Goal: Information Seeking & Learning: Learn about a topic

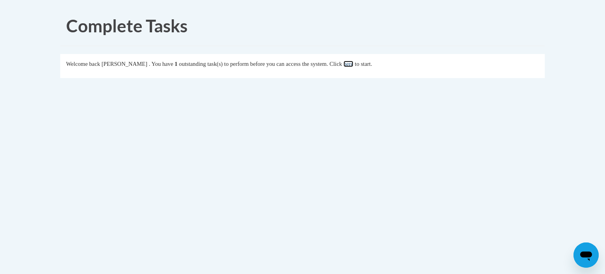
click at [353, 64] on link "here" at bounding box center [349, 64] width 10 height 6
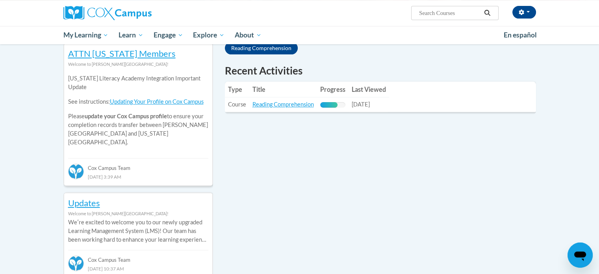
scroll to position [265, 0]
click at [292, 105] on link "Reading Comprehension" at bounding box center [283, 104] width 61 height 7
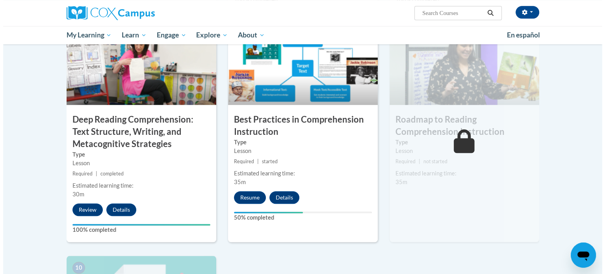
scroll to position [613, 0]
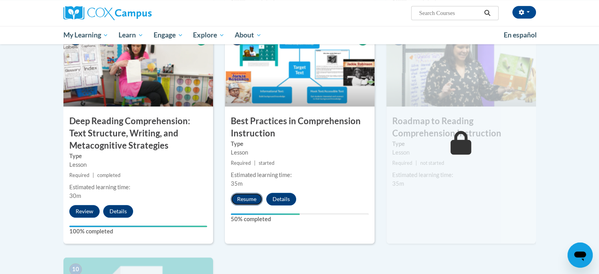
click at [249, 197] on button "Resume" at bounding box center [247, 199] width 32 height 13
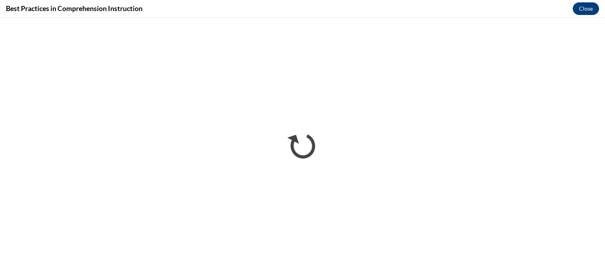
scroll to position [0, 0]
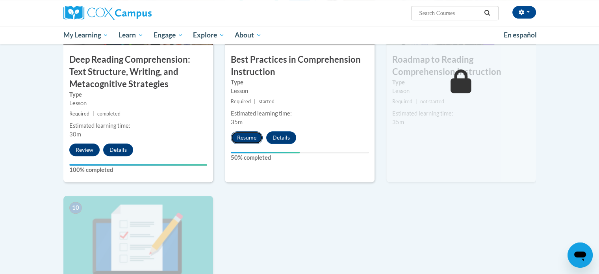
click at [249, 137] on button "Resume" at bounding box center [247, 137] width 32 height 13
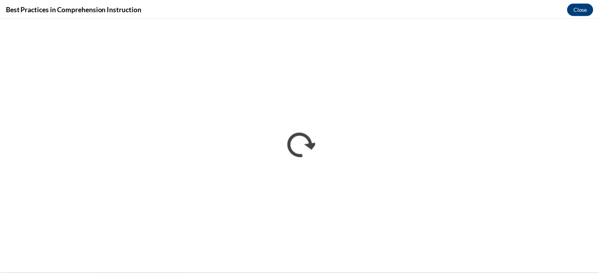
scroll to position [613, 0]
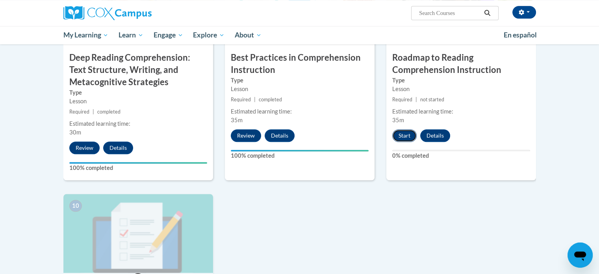
click at [405, 134] on button "Start" at bounding box center [404, 135] width 24 height 13
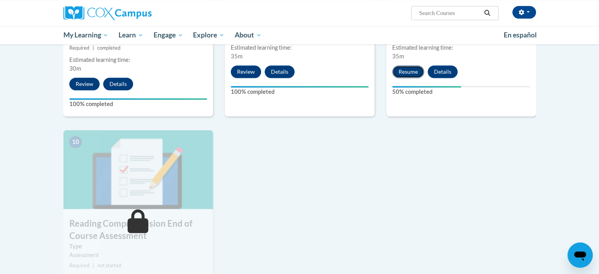
click at [399, 67] on button "Resume" at bounding box center [408, 71] width 32 height 13
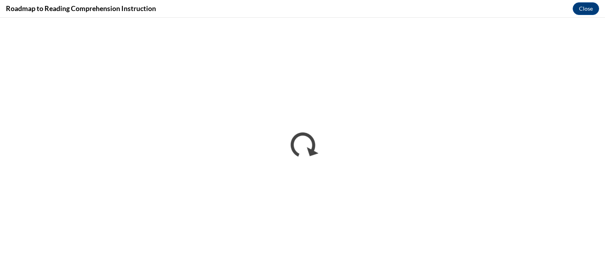
scroll to position [676, 0]
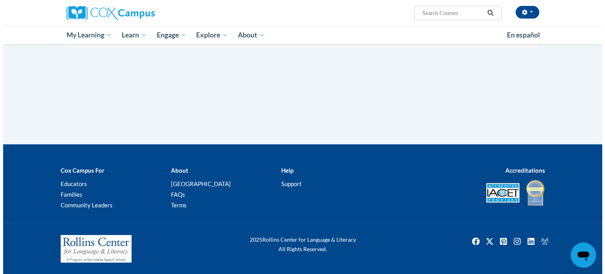
scroll to position [738, 0]
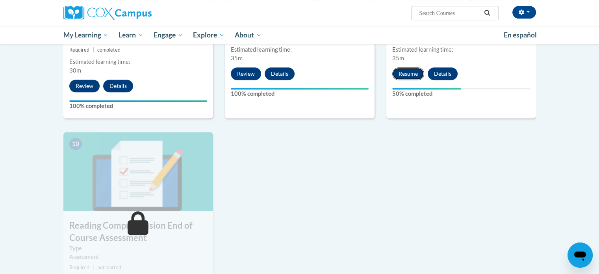
click at [400, 72] on button "Resume" at bounding box center [408, 73] width 32 height 13
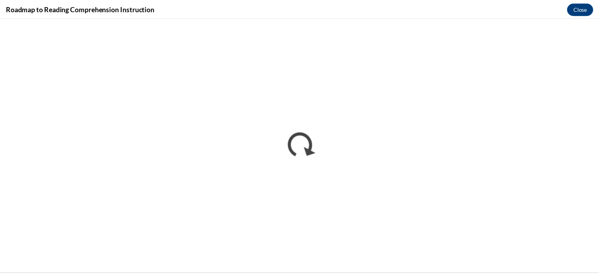
scroll to position [676, 0]
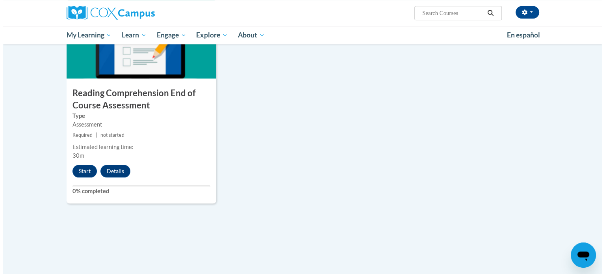
scroll to position [871, 0]
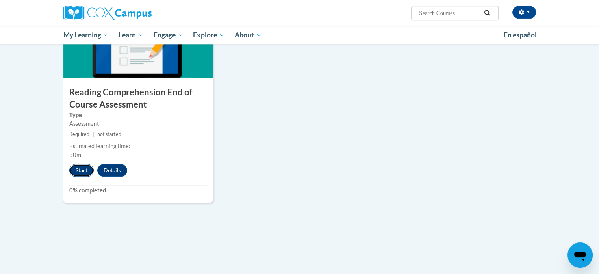
click at [77, 170] on button "Start" at bounding box center [81, 170] width 24 height 13
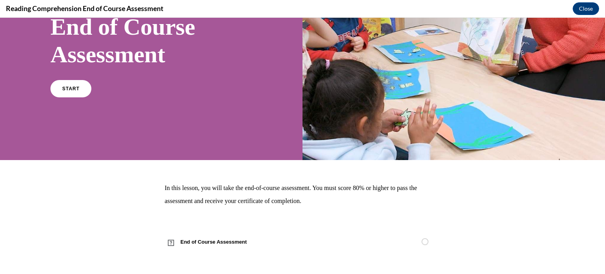
scroll to position [0, 0]
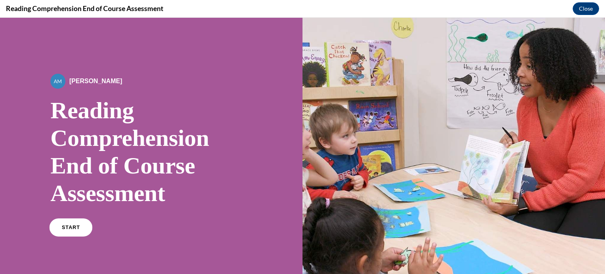
click at [58, 227] on link "START" at bounding box center [70, 227] width 43 height 18
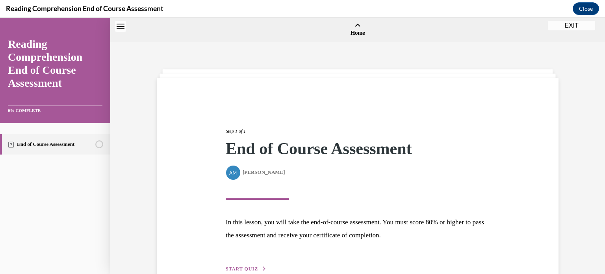
scroll to position [24, 0]
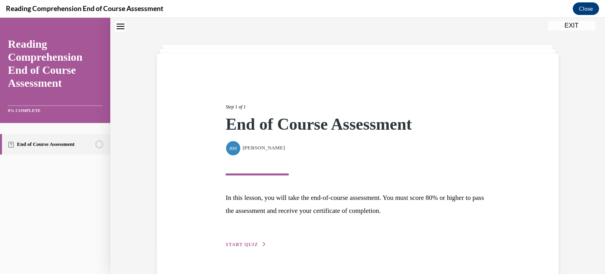
click at [236, 244] on span "START QUIZ" at bounding box center [242, 245] width 32 height 6
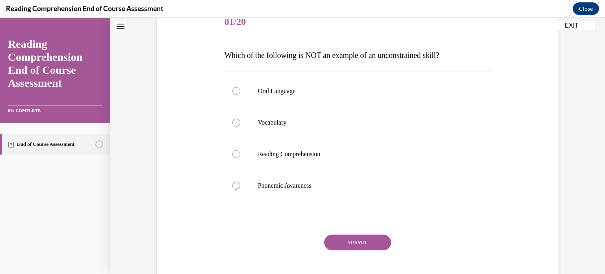
scroll to position [108, 0]
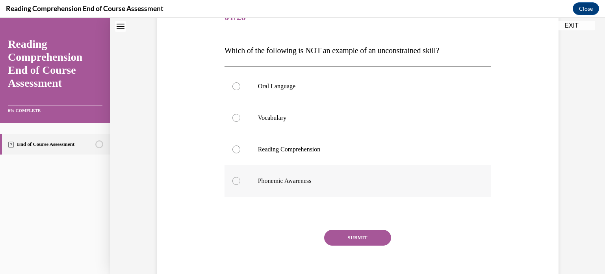
click at [232, 177] on div at bounding box center [236, 181] width 8 height 8
click at [232, 177] on input "Phonemic Awareness" at bounding box center [236, 181] width 8 height 8
radio input "true"
click at [346, 234] on button "SUBMIT" at bounding box center [357, 238] width 67 height 16
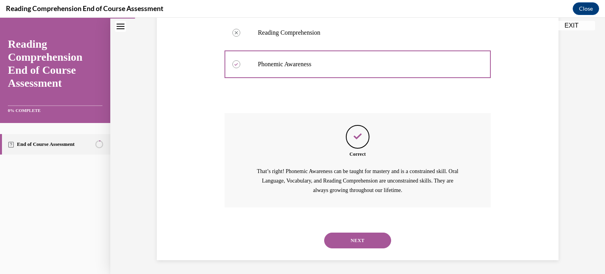
click at [343, 239] on button "NEXT" at bounding box center [357, 240] width 67 height 16
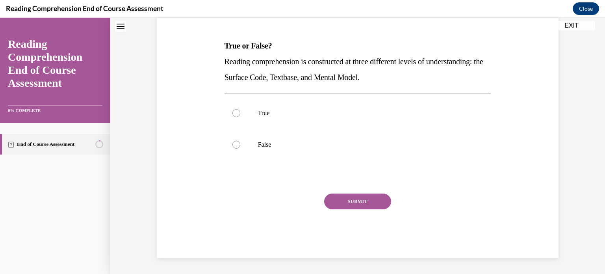
scroll to position [24, 0]
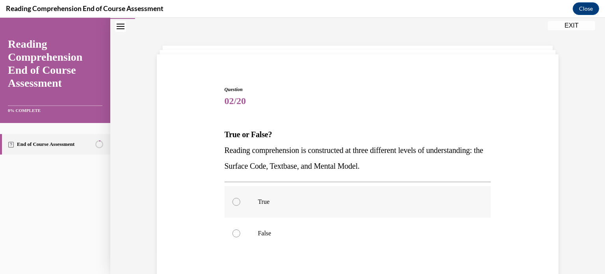
click at [232, 200] on div at bounding box center [236, 202] width 8 height 8
click at [232, 200] on input "True" at bounding box center [236, 202] width 8 height 8
radio input "true"
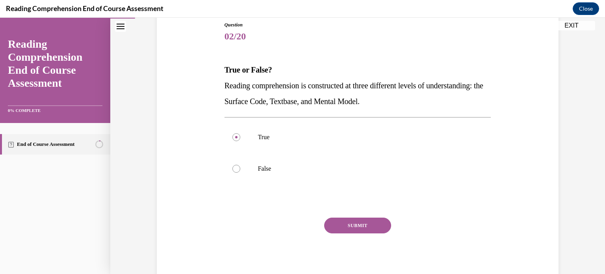
click at [335, 219] on button "SUBMIT" at bounding box center [357, 225] width 67 height 16
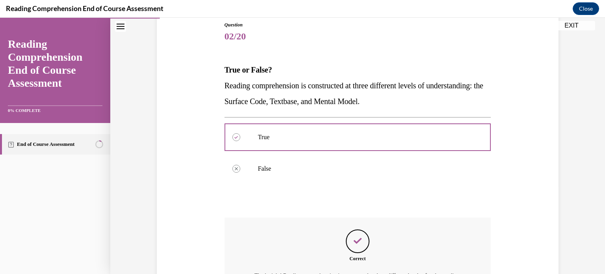
scroll to position [194, 0]
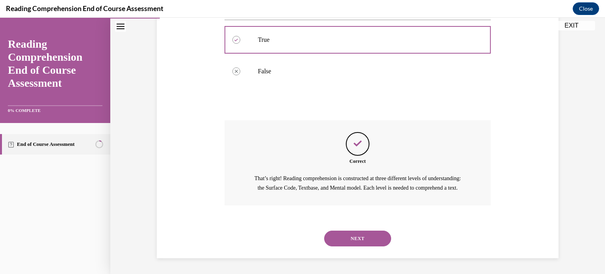
click at [336, 235] on button "NEXT" at bounding box center [357, 238] width 67 height 16
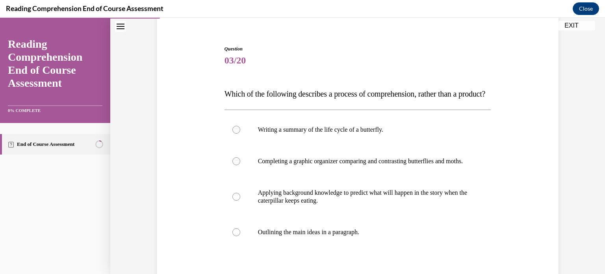
scroll to position [65, 0]
click at [235, 200] on div at bounding box center [236, 196] width 8 height 8
click at [235, 200] on input "Applying background knowledge to predict what will happen in the story when the…" at bounding box center [236, 196] width 8 height 8
radio input "true"
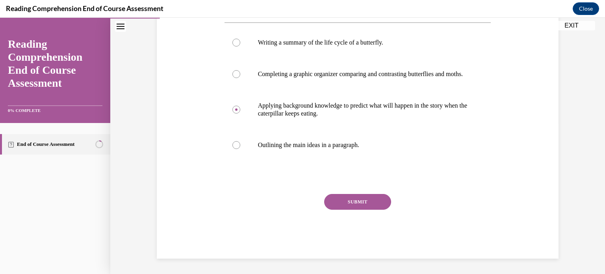
click at [353, 210] on button "SUBMIT" at bounding box center [357, 202] width 67 height 16
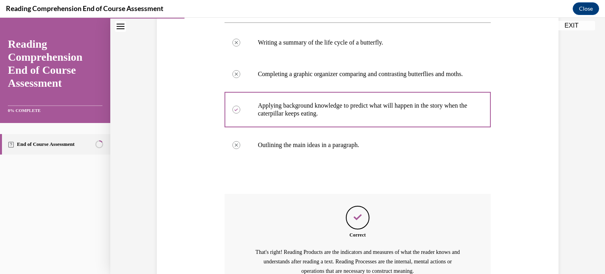
scroll to position [257, 0]
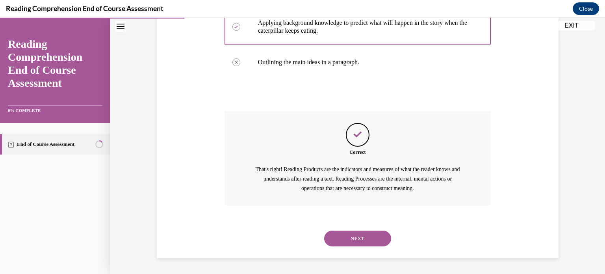
click at [353, 240] on button "NEXT" at bounding box center [357, 238] width 67 height 16
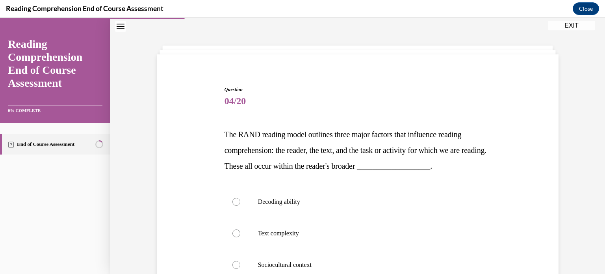
scroll to position [87, 0]
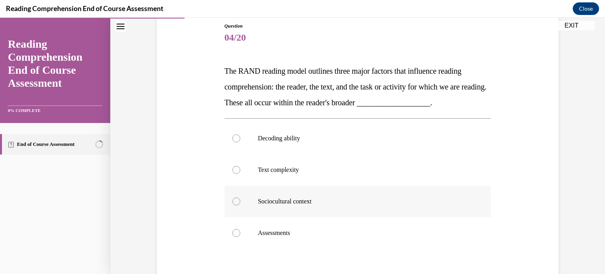
click at [236, 201] on div at bounding box center [236, 201] width 8 height 8
click at [236, 201] on input "Sociocultural context" at bounding box center [236, 201] width 8 height 8
radio input "true"
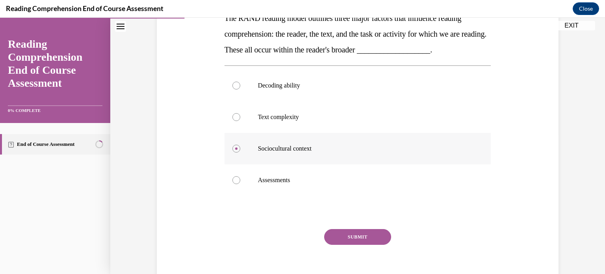
scroll to position [151, 0]
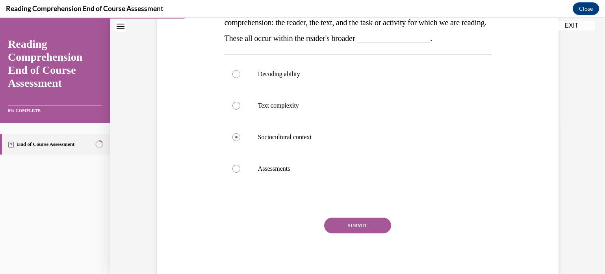
click at [353, 225] on button "SUBMIT" at bounding box center [357, 225] width 67 height 16
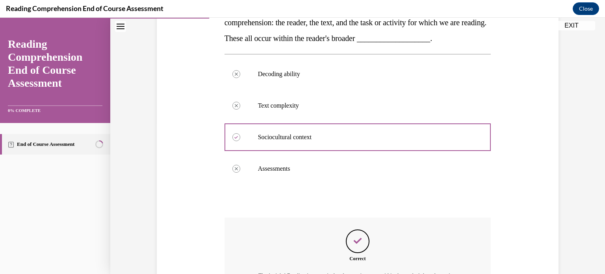
scroll to position [248, 0]
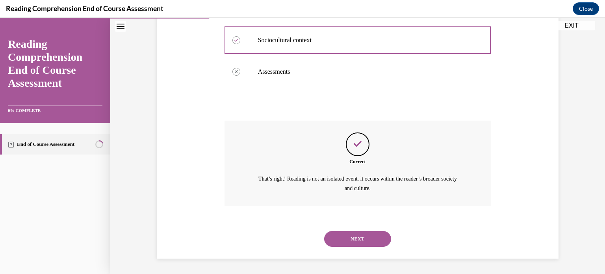
click at [354, 238] on button "NEXT" at bounding box center [357, 239] width 67 height 16
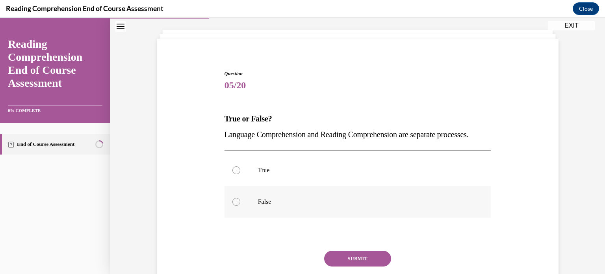
scroll to position [41, 0]
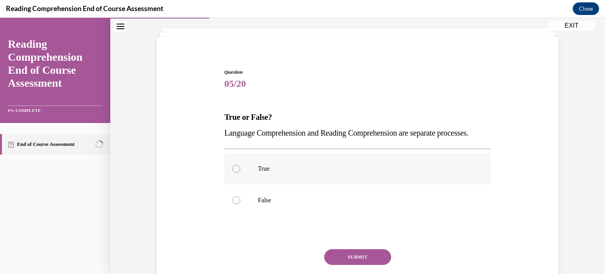
click at [232, 173] on div at bounding box center [236, 169] width 8 height 8
click at [232, 173] on input "True" at bounding box center [236, 169] width 8 height 8
radio input "true"
click at [330, 265] on button "SUBMIT" at bounding box center [357, 257] width 67 height 16
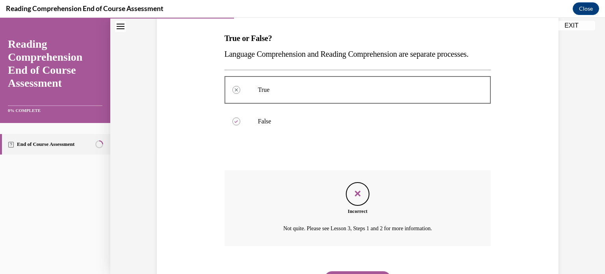
scroll to position [176, 0]
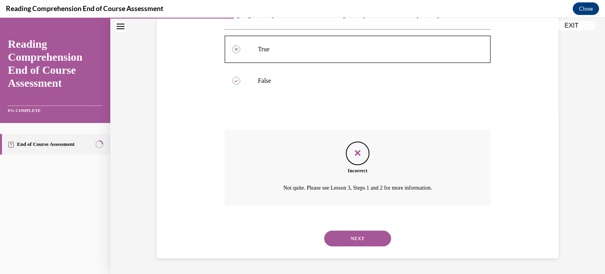
click at [350, 234] on button "NEXT" at bounding box center [357, 238] width 67 height 16
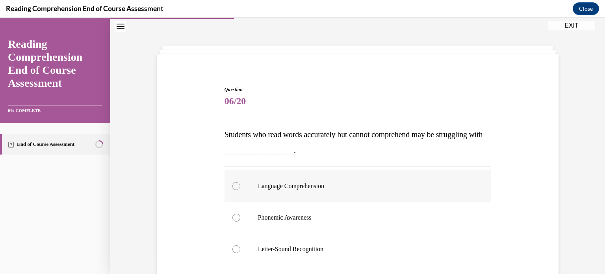
click at [232, 185] on div at bounding box center [236, 186] width 8 height 8
click at [232, 185] on input "Language Comprehension" at bounding box center [236, 186] width 8 height 8
radio input "true"
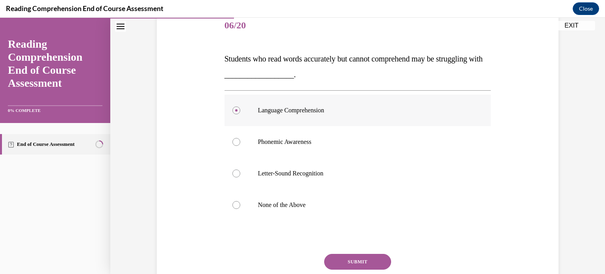
scroll to position [101, 0]
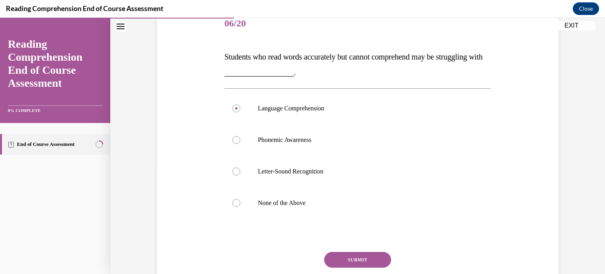
click at [344, 255] on button "SUBMIT" at bounding box center [357, 260] width 67 height 16
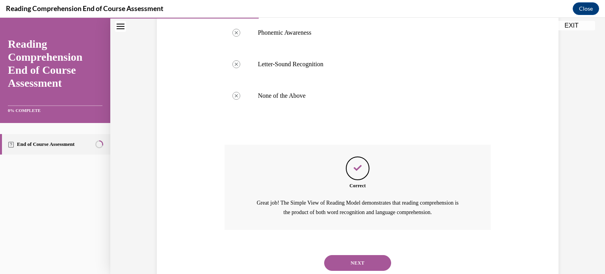
click at [342, 260] on button "NEXT" at bounding box center [357, 263] width 67 height 16
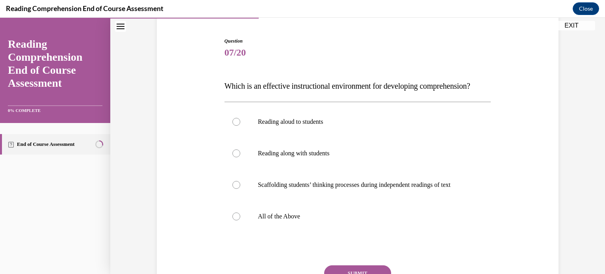
scroll to position [72, 0]
click at [234, 220] on div at bounding box center [236, 216] width 8 height 8
click at [234, 220] on input "All of the Above" at bounding box center [236, 216] width 8 height 8
radio input "true"
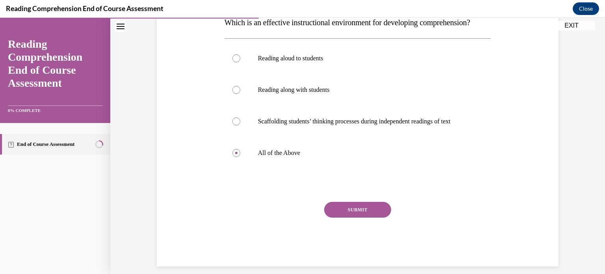
click at [336, 217] on button "SUBMIT" at bounding box center [357, 210] width 67 height 16
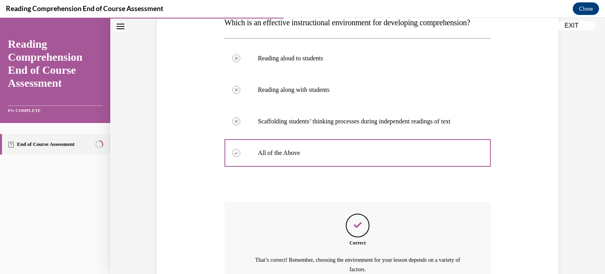
scroll to position [232, 0]
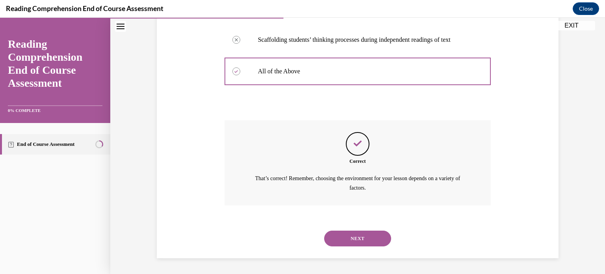
click at [339, 238] on button "NEXT" at bounding box center [357, 238] width 67 height 16
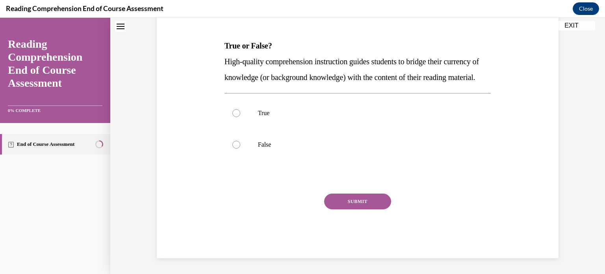
scroll to position [24, 0]
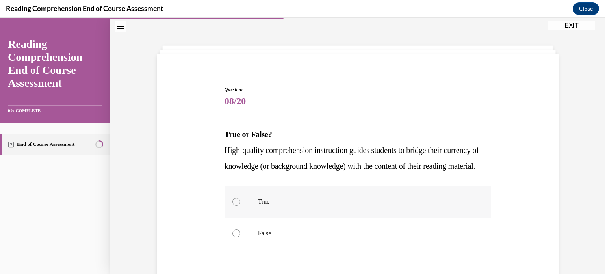
click at [237, 215] on label "True" at bounding box center [358, 202] width 267 height 32
click at [237, 206] on input "True" at bounding box center [236, 202] width 8 height 8
radio input "true"
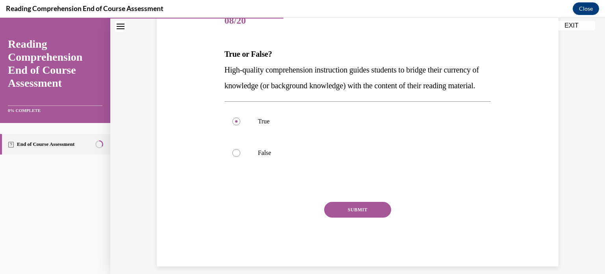
click at [333, 217] on button "SUBMIT" at bounding box center [357, 210] width 67 height 16
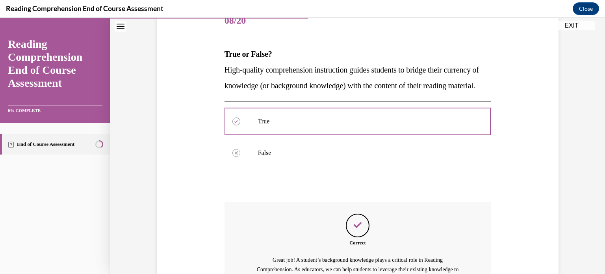
scroll to position [188, 0]
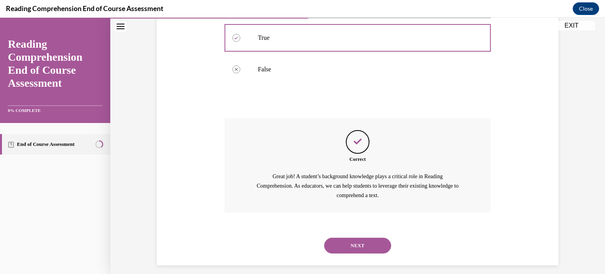
click at [349, 253] on button "NEXT" at bounding box center [357, 246] width 67 height 16
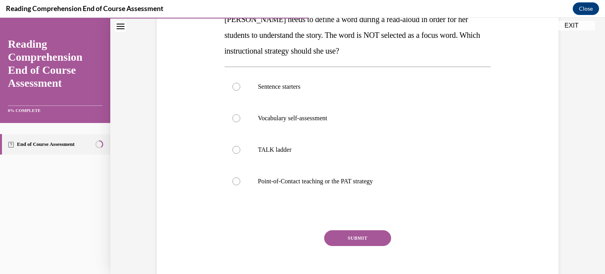
scroll to position [151, 0]
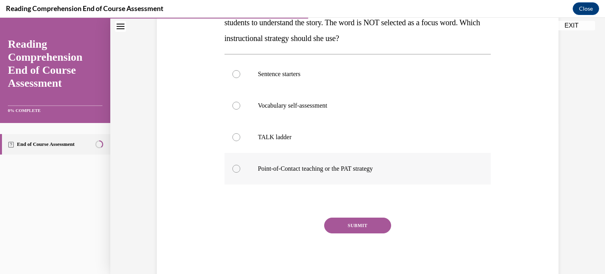
click at [233, 168] on div at bounding box center [236, 169] width 8 height 8
click at [233, 168] on input "Point-of-Contact teaching or the PAT strategy" at bounding box center [236, 169] width 8 height 8
radio input "true"
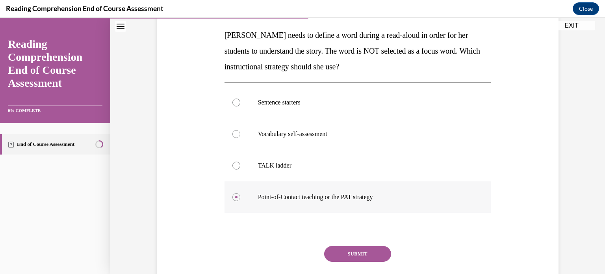
scroll to position [127, 0]
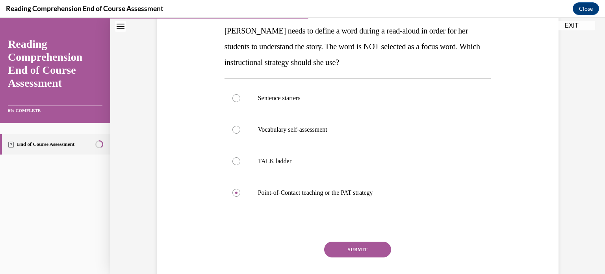
click at [337, 249] on button "SUBMIT" at bounding box center [357, 250] width 67 height 16
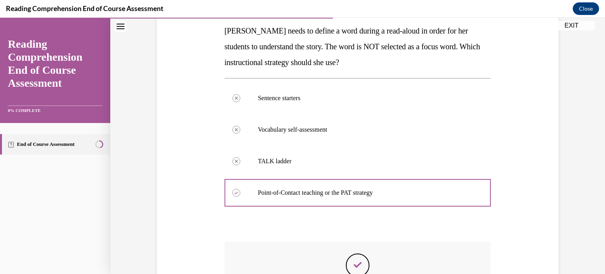
scroll to position [239, 0]
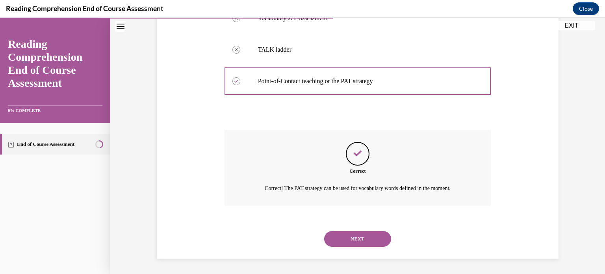
click at [350, 242] on button "NEXT" at bounding box center [357, 239] width 67 height 16
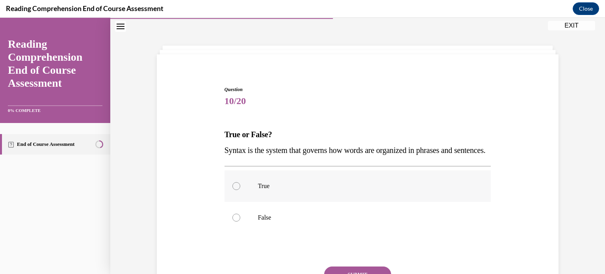
click at [232, 190] on div at bounding box center [236, 186] width 8 height 8
click at [232, 190] on input "True" at bounding box center [236, 186] width 8 height 8
radio input "true"
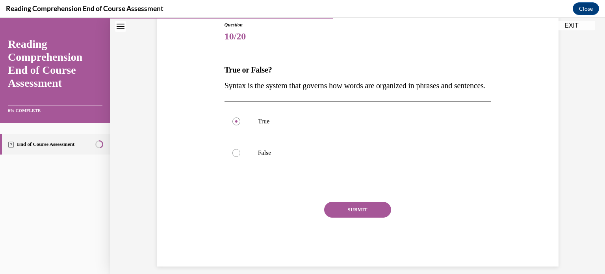
click at [336, 217] on button "SUBMIT" at bounding box center [357, 210] width 67 height 16
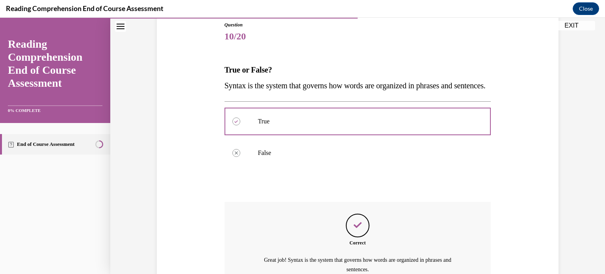
scroll to position [175, 0]
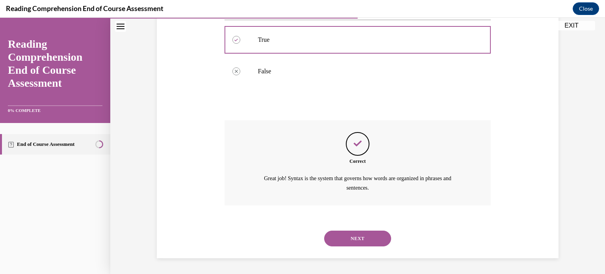
click at [350, 246] on button "NEXT" at bounding box center [357, 238] width 67 height 16
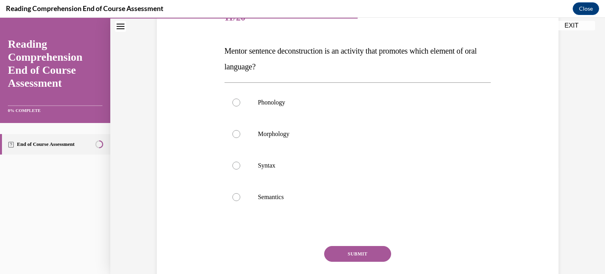
scroll to position [108, 0]
click at [234, 165] on div at bounding box center [236, 165] width 8 height 8
click at [234, 165] on input "Syntax" at bounding box center [236, 165] width 8 height 8
radio input "true"
click at [346, 251] on button "SUBMIT" at bounding box center [357, 253] width 67 height 16
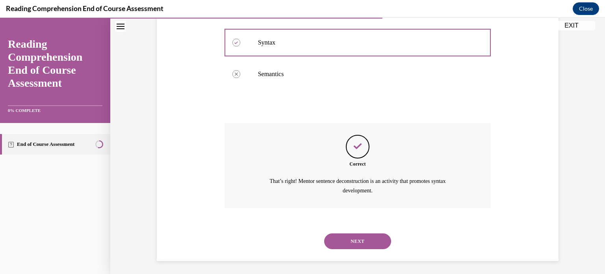
scroll to position [230, 0]
click at [349, 238] on button "NEXT" at bounding box center [357, 241] width 67 height 16
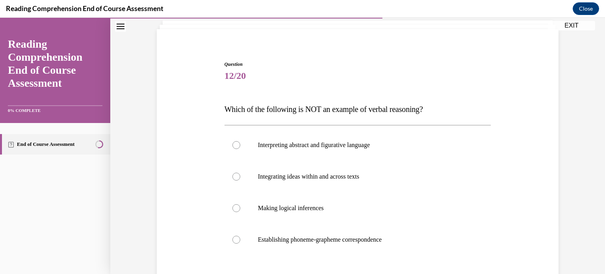
scroll to position [49, 0]
click at [233, 238] on div at bounding box center [236, 240] width 8 height 8
click at [233, 238] on input "Establishing phoneme-grapheme correspondence" at bounding box center [236, 240] width 8 height 8
radio input "true"
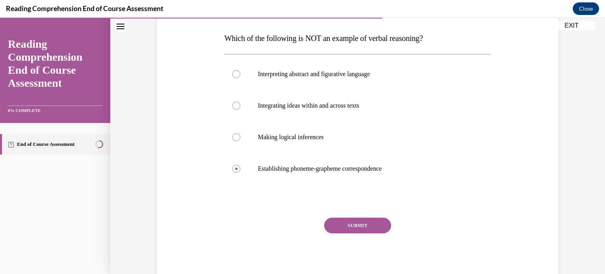
scroll to position [120, 0]
click at [340, 221] on button "SUBMIT" at bounding box center [357, 225] width 67 height 16
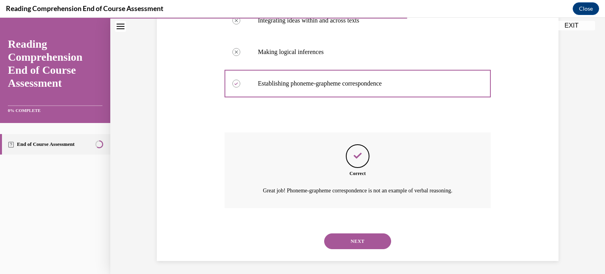
click at [344, 238] on button "NEXT" at bounding box center [357, 241] width 67 height 16
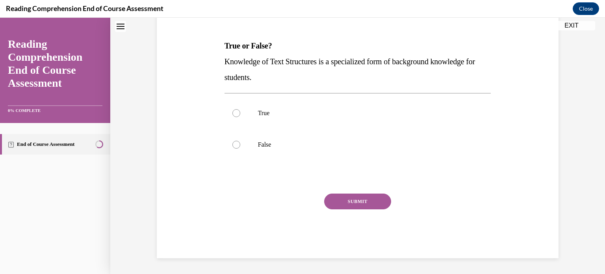
scroll to position [24, 0]
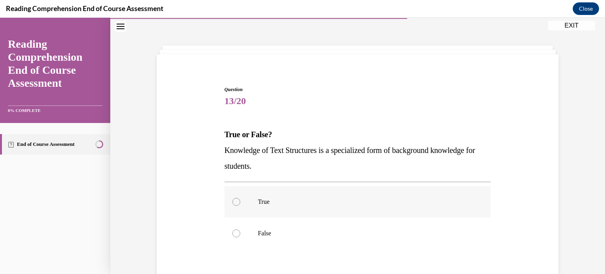
click at [232, 201] on div at bounding box center [236, 202] width 8 height 8
click at [232, 201] on input "True" at bounding box center [236, 202] width 8 height 8
radio input "true"
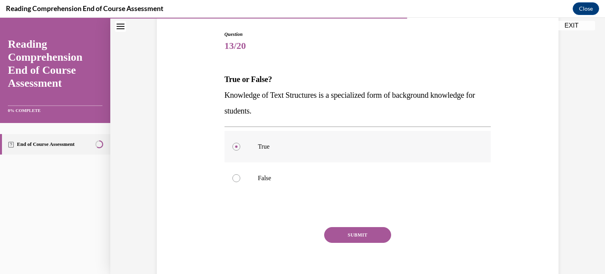
scroll to position [79, 0]
click at [333, 230] on button "SUBMIT" at bounding box center [357, 235] width 67 height 16
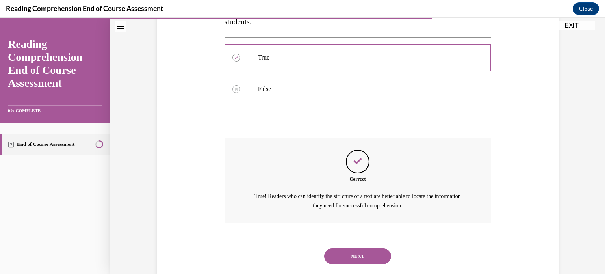
click at [337, 250] on button "NEXT" at bounding box center [357, 256] width 67 height 16
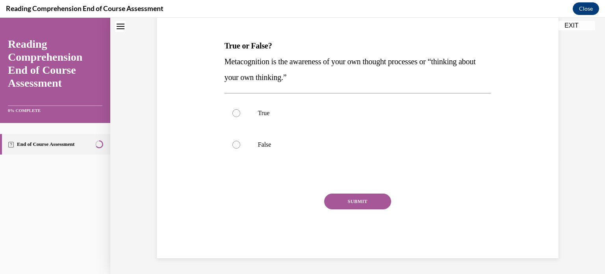
scroll to position [24, 0]
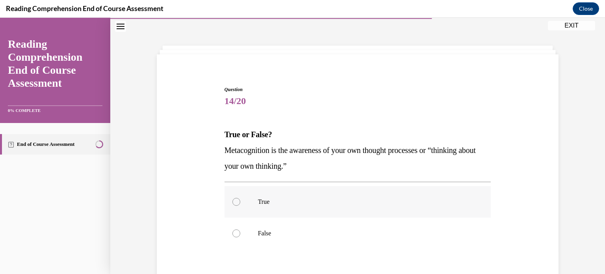
click at [232, 202] on div at bounding box center [236, 202] width 8 height 8
click at [232, 202] on input "True" at bounding box center [236, 202] width 8 height 8
radio input "true"
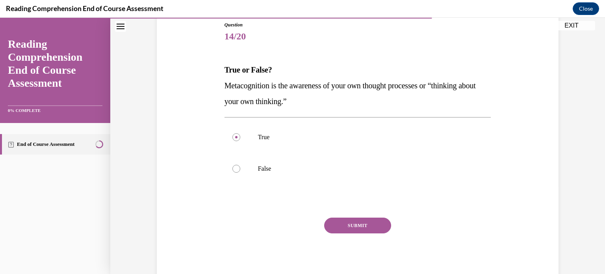
click at [335, 223] on button "SUBMIT" at bounding box center [357, 225] width 67 height 16
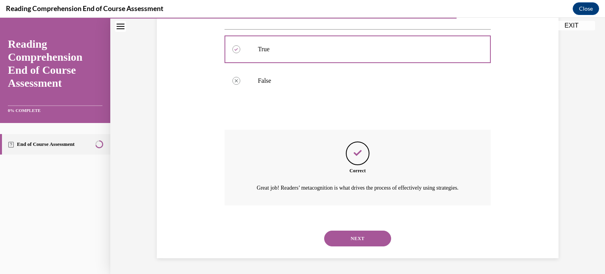
click at [336, 235] on button "NEXT" at bounding box center [357, 238] width 67 height 16
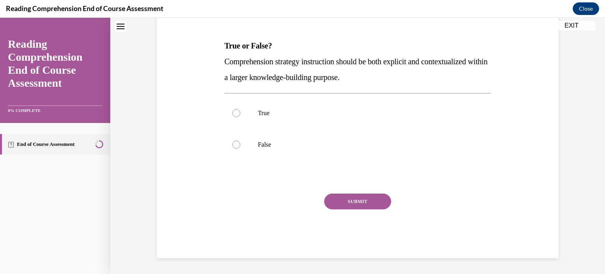
scroll to position [24, 0]
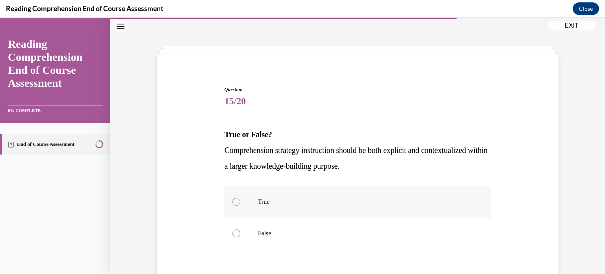
click at [234, 204] on div at bounding box center [236, 202] width 8 height 8
click at [234, 204] on input "True" at bounding box center [236, 202] width 8 height 8
radio input "true"
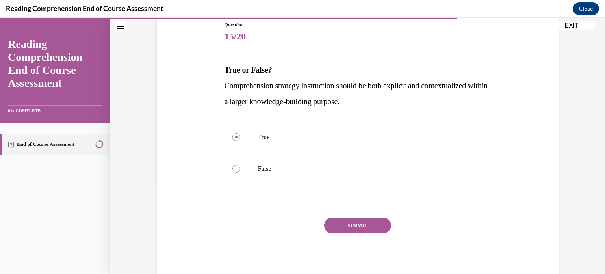
click at [338, 229] on button "SUBMIT" at bounding box center [357, 225] width 67 height 16
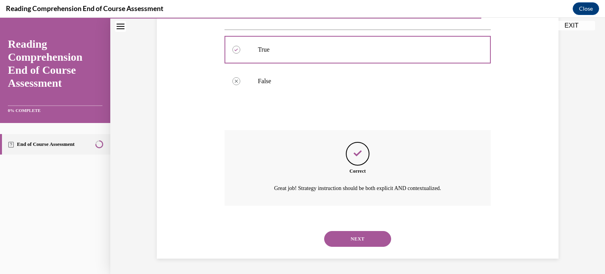
click at [342, 238] on button "NEXT" at bounding box center [357, 239] width 67 height 16
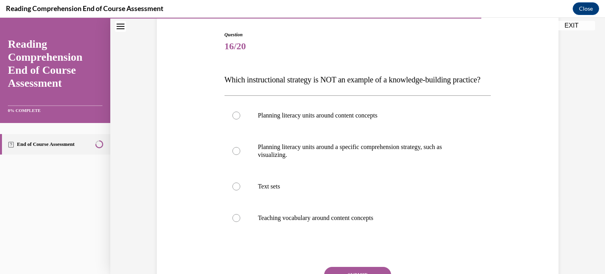
scroll to position [79, 0]
click at [234, 154] on div at bounding box center [236, 151] width 8 height 8
click at [234, 154] on input "Planning literacy units around a specific comprehension strategy, such as visua…" at bounding box center [236, 151] width 8 height 8
radio input "true"
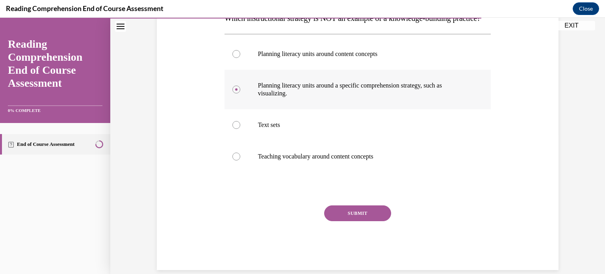
scroll to position [140, 0]
click at [354, 221] on button "SUBMIT" at bounding box center [357, 213] width 67 height 16
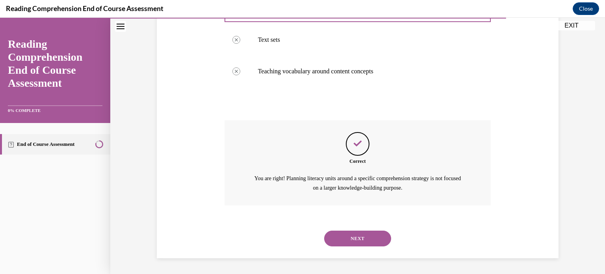
scroll to position [240, 0]
click at [362, 239] on button "NEXT" at bounding box center [357, 238] width 67 height 16
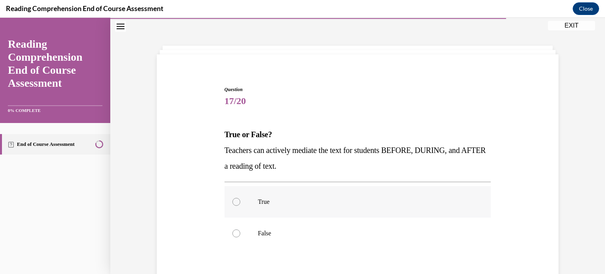
click at [235, 199] on div at bounding box center [236, 202] width 8 height 8
click at [235, 199] on input "True" at bounding box center [236, 202] width 8 height 8
radio input "true"
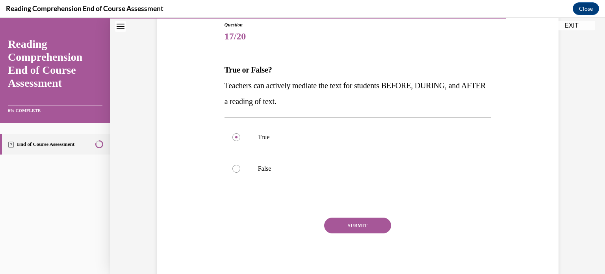
click at [338, 224] on button "SUBMIT" at bounding box center [357, 225] width 67 height 16
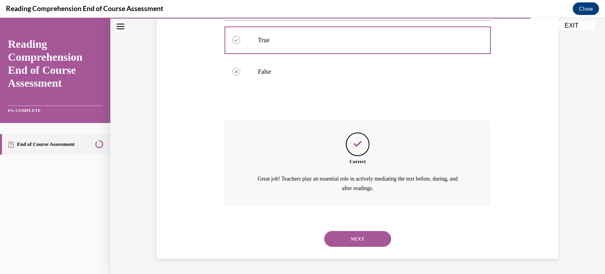
click at [338, 236] on button "NEXT" at bounding box center [357, 239] width 67 height 16
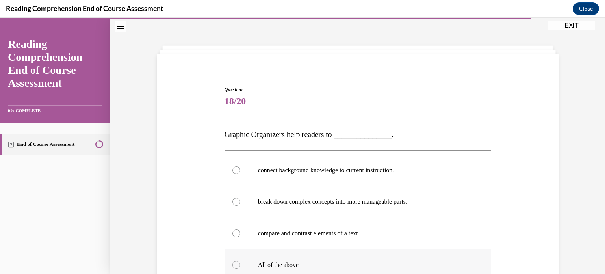
click at [227, 266] on label "All of the above" at bounding box center [358, 265] width 267 height 32
click at [232, 266] on input "All of the above" at bounding box center [236, 265] width 8 height 8
radio input "true"
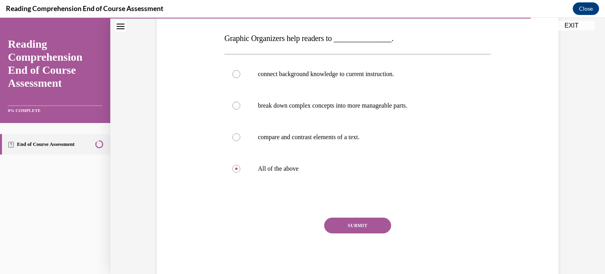
click at [339, 226] on button "SUBMIT" at bounding box center [357, 225] width 67 height 16
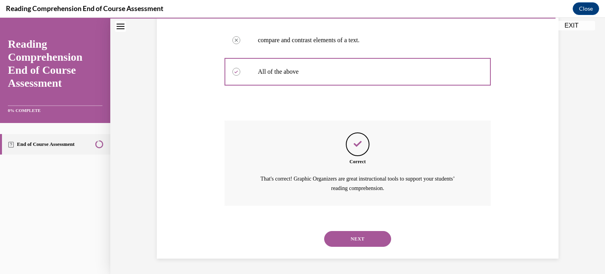
click at [344, 238] on button "NEXT" at bounding box center [357, 239] width 67 height 16
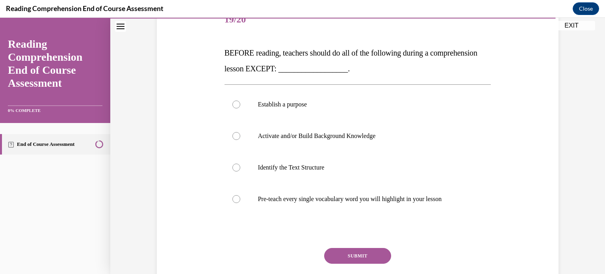
scroll to position [106, 0]
click at [242, 198] on label "Pre-teach every single vocabulary word you will highlight in your lesson" at bounding box center [358, 199] width 267 height 32
click at [240, 198] on input "Pre-teach every single vocabulary word you will highlight in your lesson" at bounding box center [236, 199] width 8 height 8
radio input "true"
click at [348, 250] on button "SUBMIT" at bounding box center [357, 255] width 67 height 16
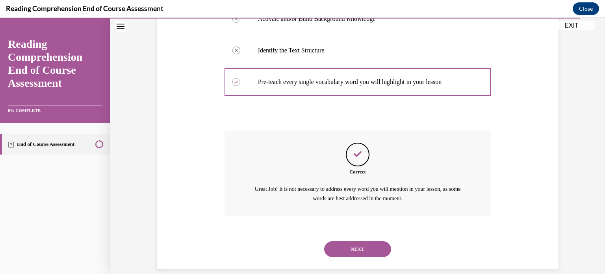
scroll to position [232, 0]
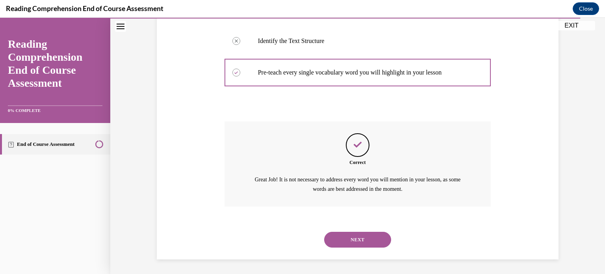
click at [353, 238] on button "NEXT" at bounding box center [357, 240] width 67 height 16
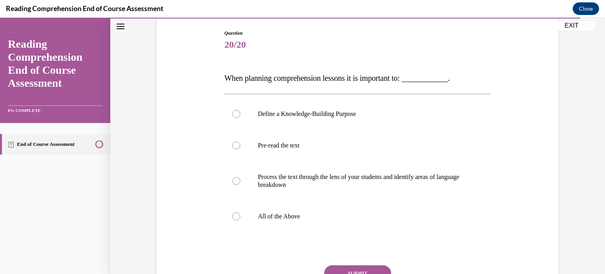
scroll to position [80, 0]
click at [232, 217] on div at bounding box center [236, 216] width 8 height 8
click at [232, 217] on input "All of the Above" at bounding box center [236, 216] width 8 height 8
radio input "true"
click at [334, 266] on button "SUBMIT" at bounding box center [357, 273] width 67 height 16
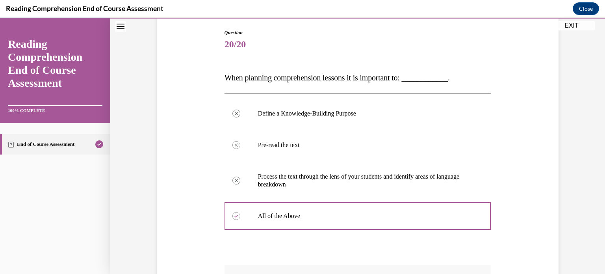
scroll to position [225, 0]
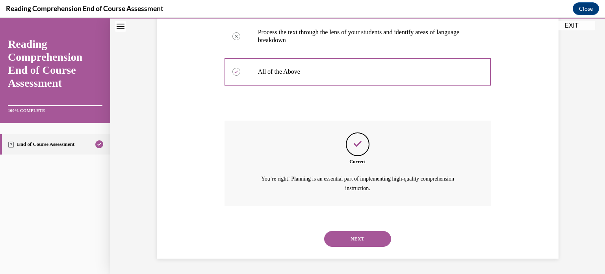
click at [345, 242] on button "NEXT" at bounding box center [357, 239] width 67 height 16
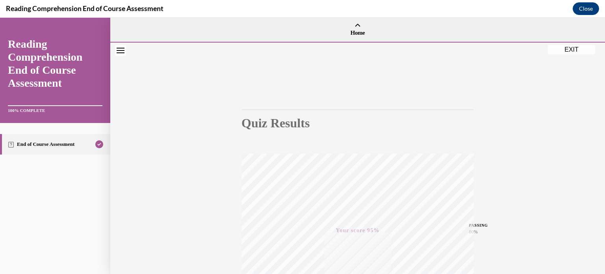
scroll to position [147, 0]
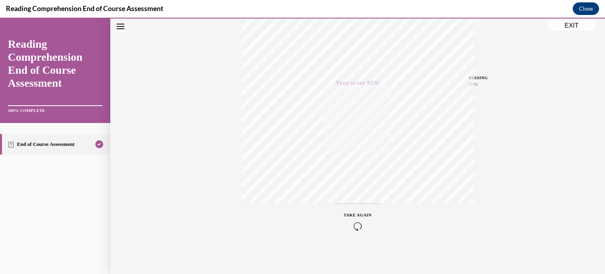
click at [569, 26] on button "EXIT" at bounding box center [571, 25] width 47 height 9
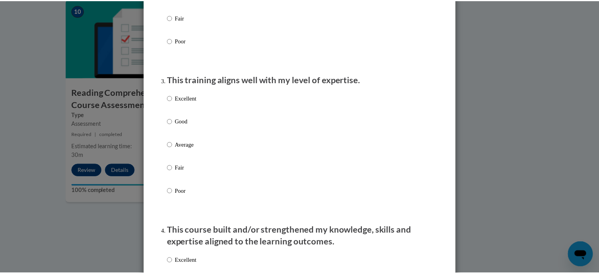
scroll to position [0, 0]
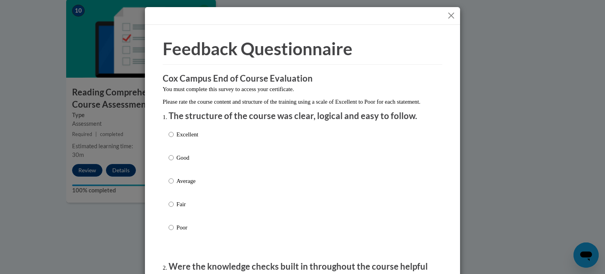
click at [446, 11] on button "Close" at bounding box center [451, 16] width 10 height 10
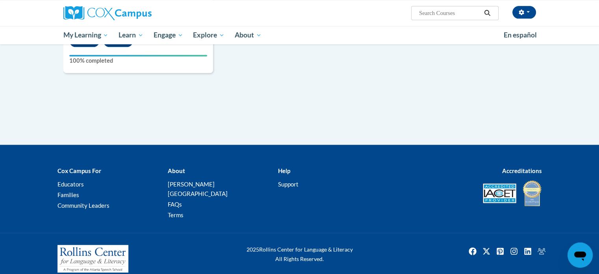
scroll to position [974, 0]
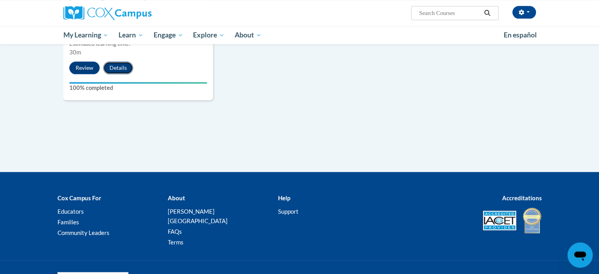
click at [114, 67] on button "Details" at bounding box center [118, 67] width 30 height 13
